Goal: Transaction & Acquisition: Purchase product/service

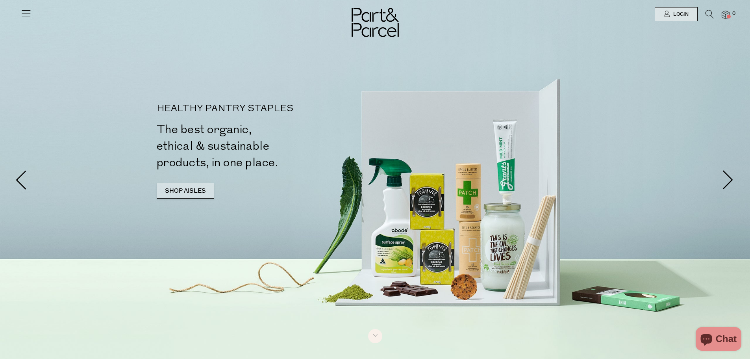
click at [187, 189] on link "SHOP AISLES" at bounding box center [185, 191] width 57 height 16
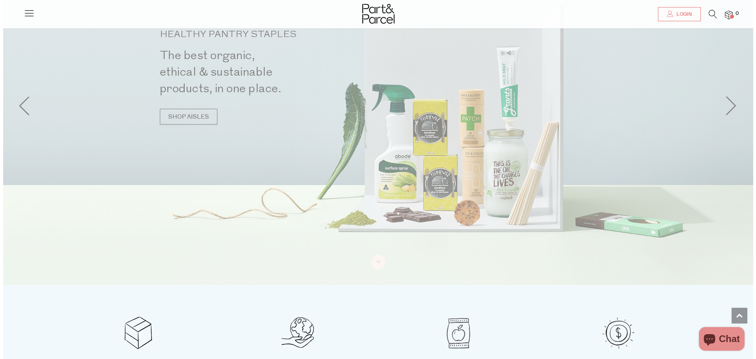
scroll to position [3, 0]
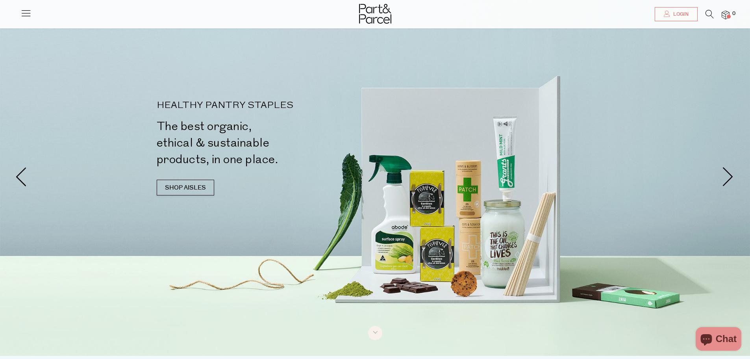
click at [707, 11] on icon at bounding box center [710, 14] width 8 height 9
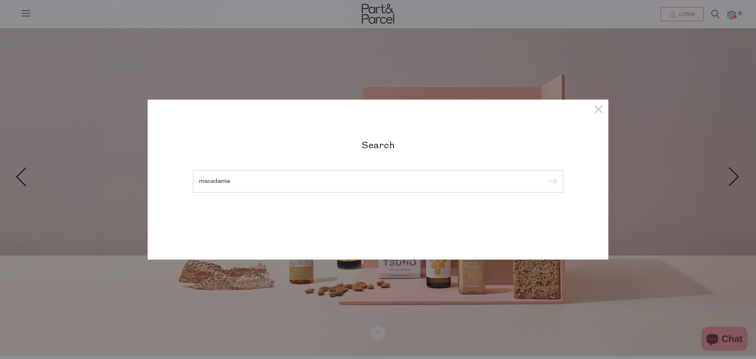
type input "macadamia"
click at [545, 176] on input "submit" at bounding box center [551, 182] width 12 height 12
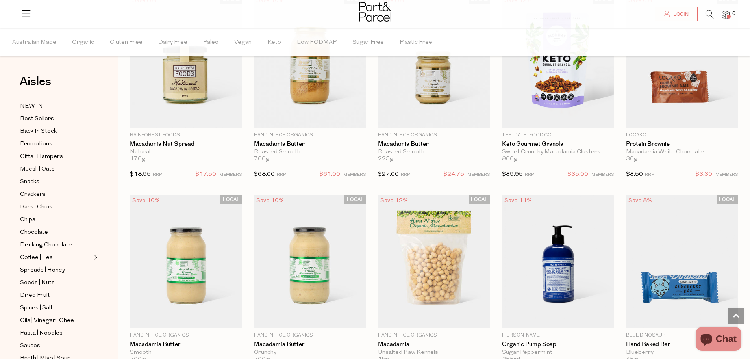
scroll to position [454, 0]
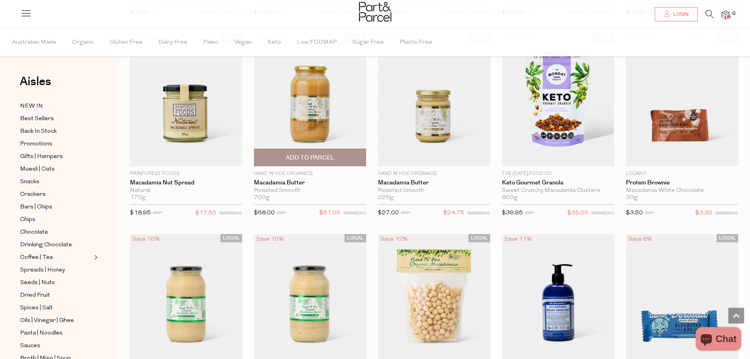
click at [309, 154] on span "Add To Parcel" at bounding box center [310, 158] width 49 height 8
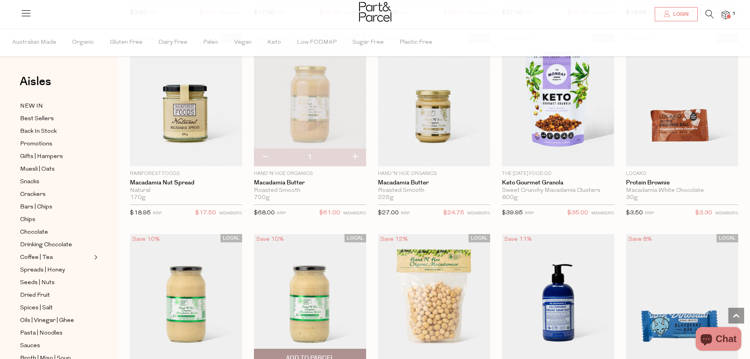
click at [334, 350] on span "Add To Parcel" at bounding box center [310, 357] width 108 height 17
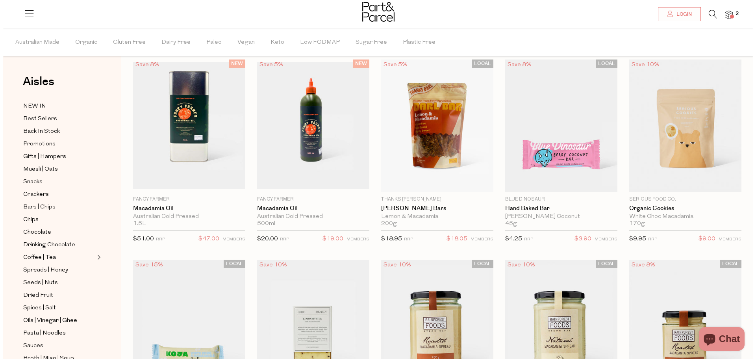
scroll to position [0, 0]
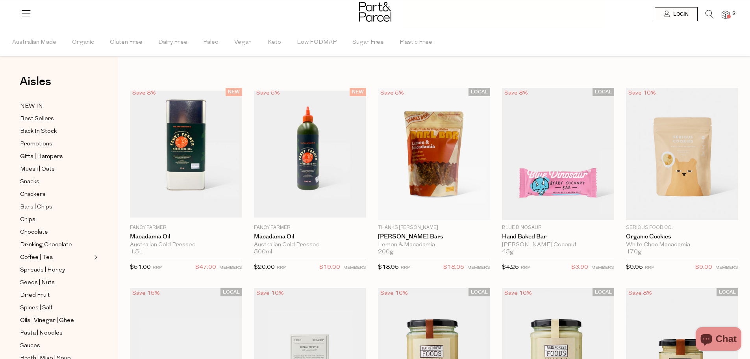
click at [707, 13] on icon at bounding box center [710, 14] width 8 height 9
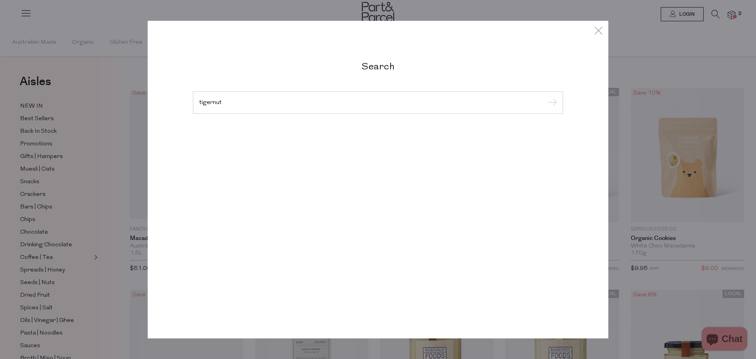
type input "tigernut"
click at [545, 97] on input "submit" at bounding box center [551, 103] width 12 height 12
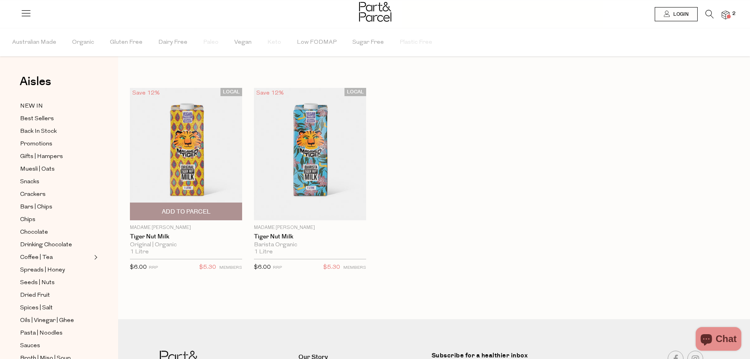
click at [185, 206] on span "Add To Parcel" at bounding box center [186, 211] width 108 height 17
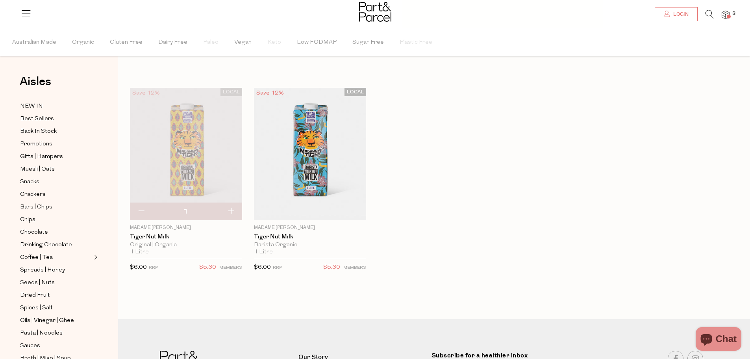
click at [677, 15] on span "Login" at bounding box center [679, 14] width 17 height 7
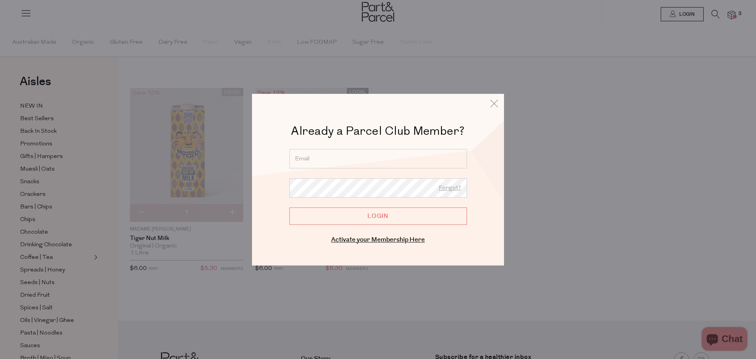
click at [352, 165] on input "email" at bounding box center [378, 158] width 178 height 19
type input "helen@goplaces.net.au"
click at [365, 216] on input "Login" at bounding box center [378, 215] width 178 height 17
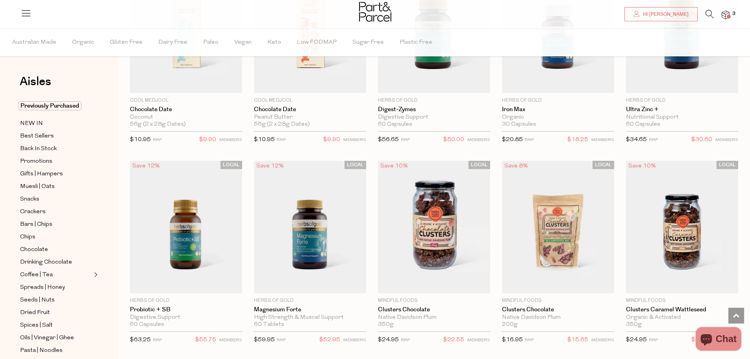
scroll to position [1558, 0]
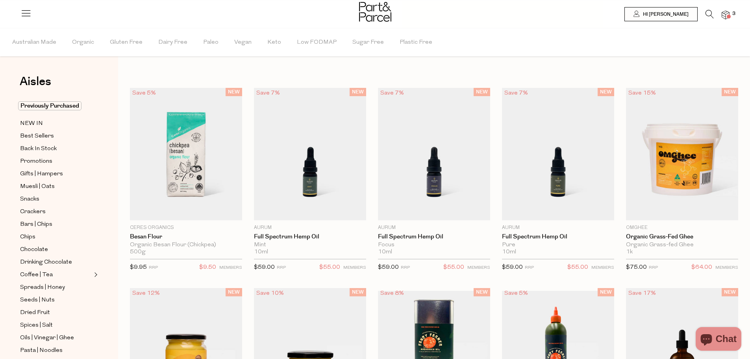
click at [725, 16] on img at bounding box center [726, 15] width 8 height 9
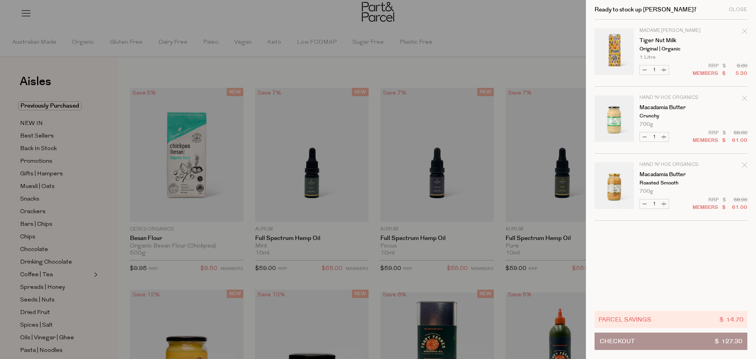
click at [664, 70] on button "Increase Tiger Nut Milk" at bounding box center [663, 69] width 9 height 9
click at [664, 70] on form "Image Product Total Qty Madame Tiger Tiger Nut Milk Original | Organic 1 Litre …" at bounding box center [671, 120] width 153 height 201
click at [665, 70] on button "Increase Tiger Nut Milk" at bounding box center [663, 69] width 9 height 9
click at [665, 69] on button "Increase Tiger Nut Milk" at bounding box center [663, 69] width 9 height 9
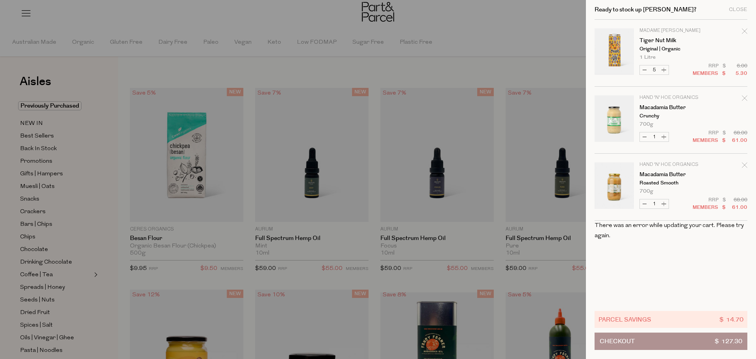
click at [665, 70] on button "Increase Tiger Nut Milk" at bounding box center [663, 69] width 9 height 9
type input "6"
